Goal: Find specific page/section: Find specific page/section

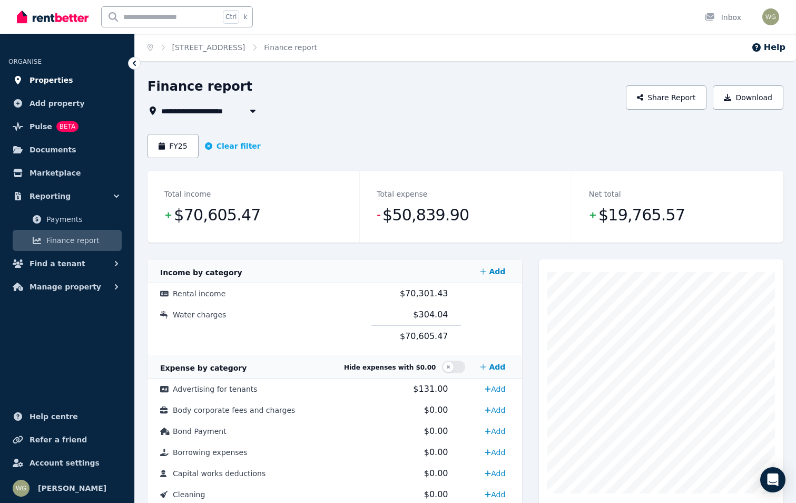
click at [55, 81] on span "Properties" at bounding box center [52, 80] width 44 height 13
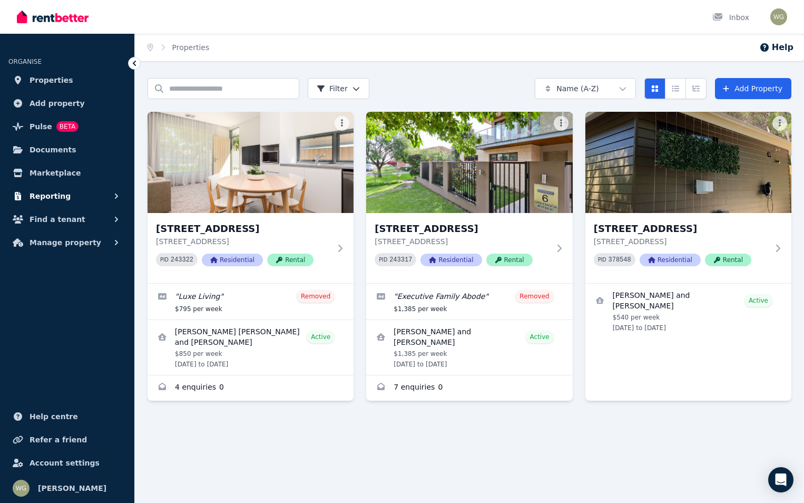
click at [56, 197] on span "Reporting" at bounding box center [50, 196] width 41 height 13
click at [30, 22] on img at bounding box center [53, 17] width 72 height 16
click at [78, 243] on span "Manage property" at bounding box center [66, 242] width 72 height 13
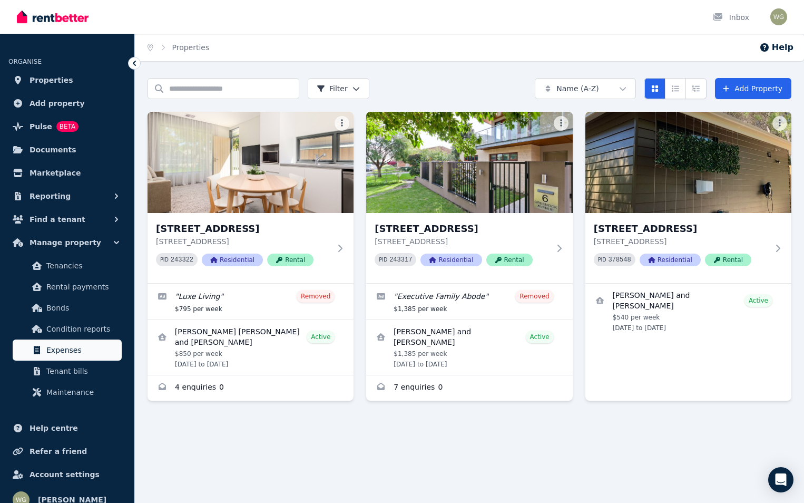
click at [86, 352] on span "Expenses" at bounding box center [81, 350] width 71 height 13
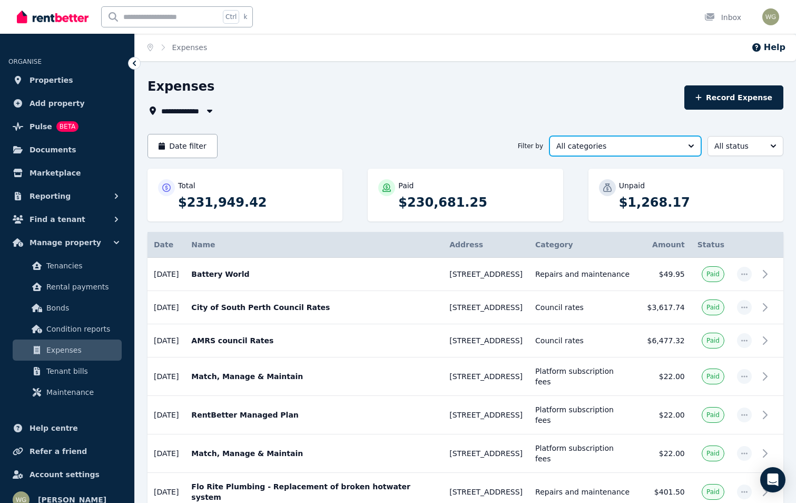
click at [580, 150] on span "All categories" at bounding box center [618, 146] width 123 height 11
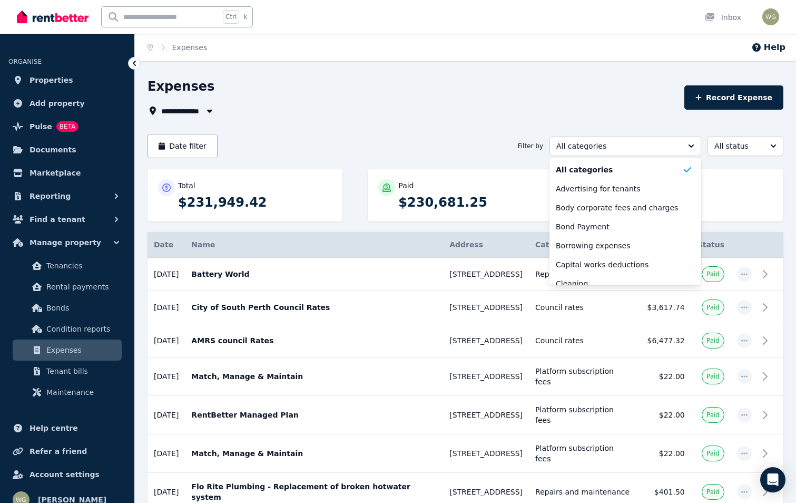
click at [485, 57] on div "Home Expenses Help" at bounding box center [465, 47] width 661 height 27
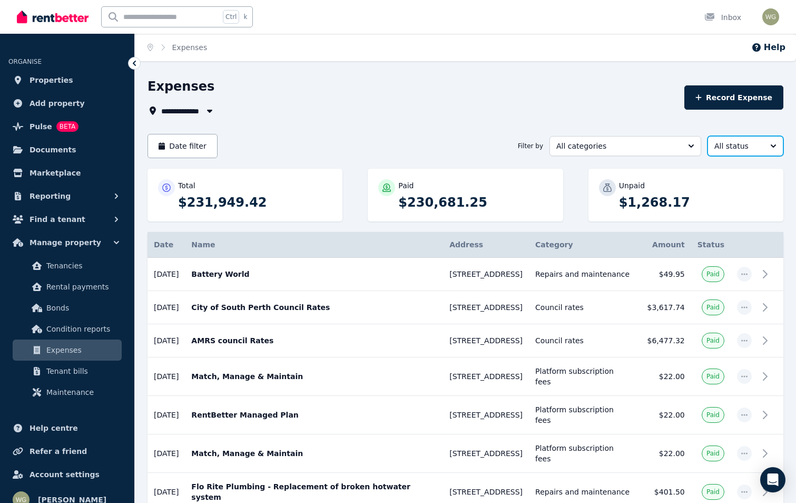
click at [737, 144] on span "All status" at bounding box center [738, 146] width 47 height 11
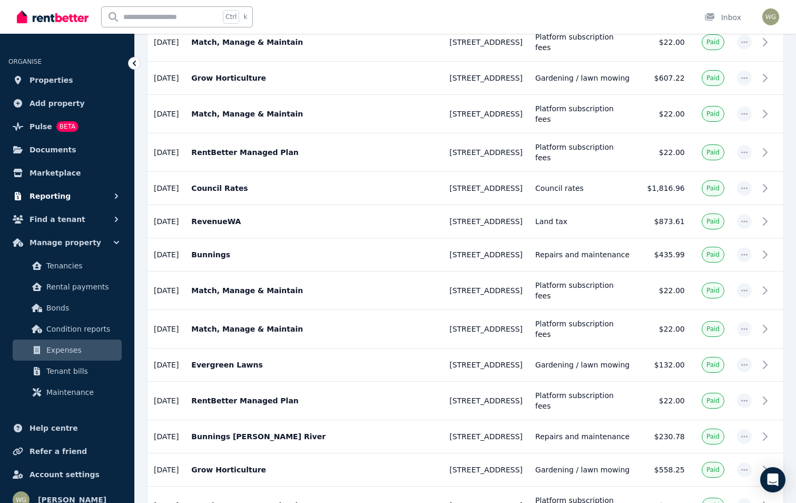
click at [65, 195] on button "Reporting" at bounding box center [67, 196] width 118 height 21
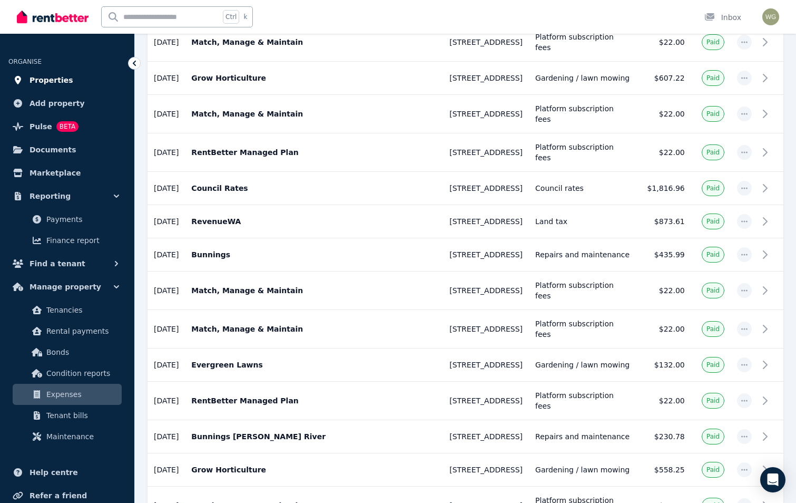
click at [46, 86] on link "Properties" at bounding box center [67, 80] width 118 height 21
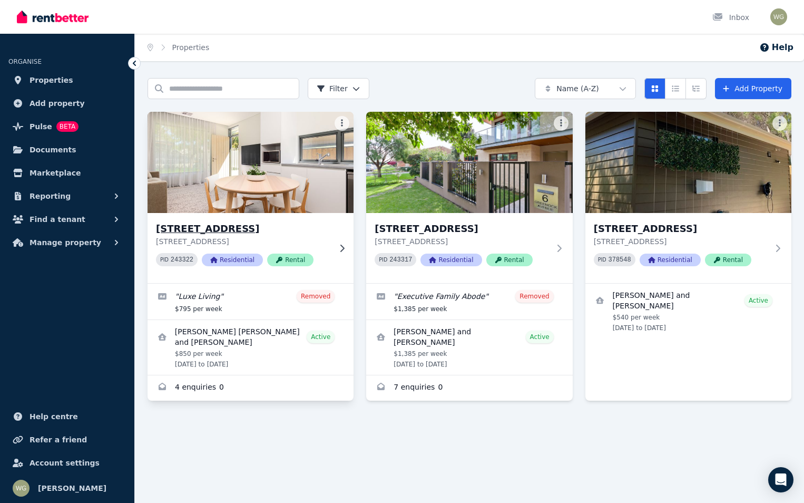
click at [316, 174] on img at bounding box center [250, 162] width 217 height 106
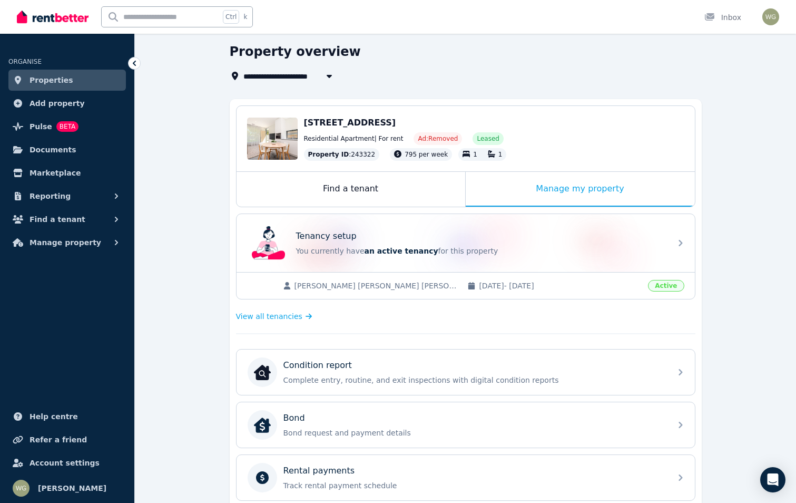
scroll to position [26, 0]
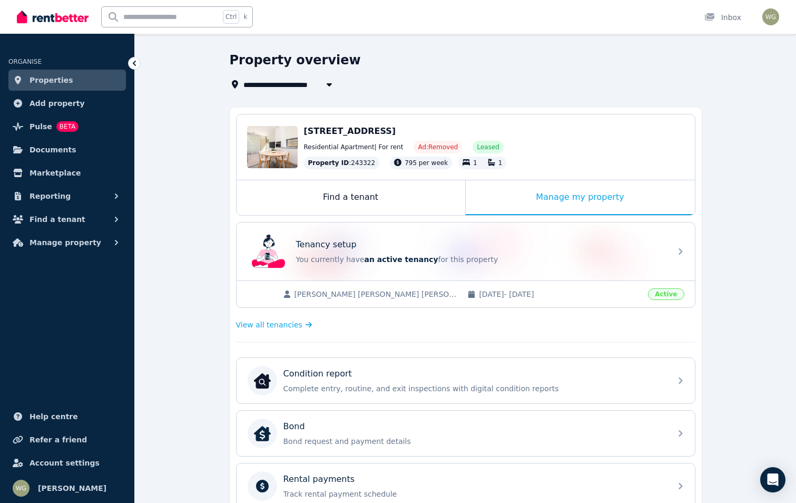
click at [46, 24] on img at bounding box center [53, 17] width 72 height 16
